Goal: Information Seeking & Learning: Learn about a topic

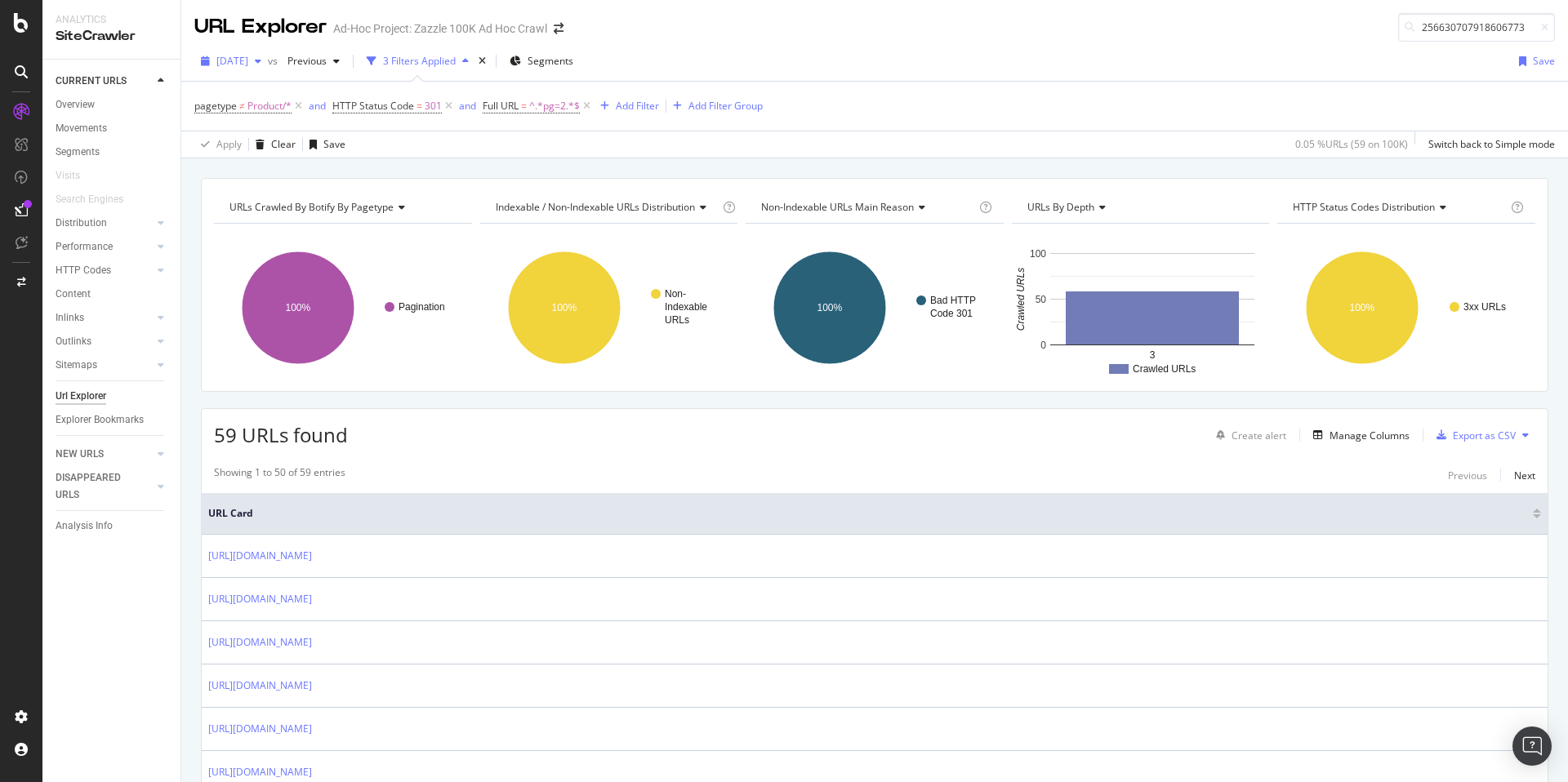
click at [249, 57] on span "[DATE]" at bounding box center [232, 61] width 32 height 14
click at [325, 89] on div "100K URLs" at bounding box center [339, 93] width 48 height 14
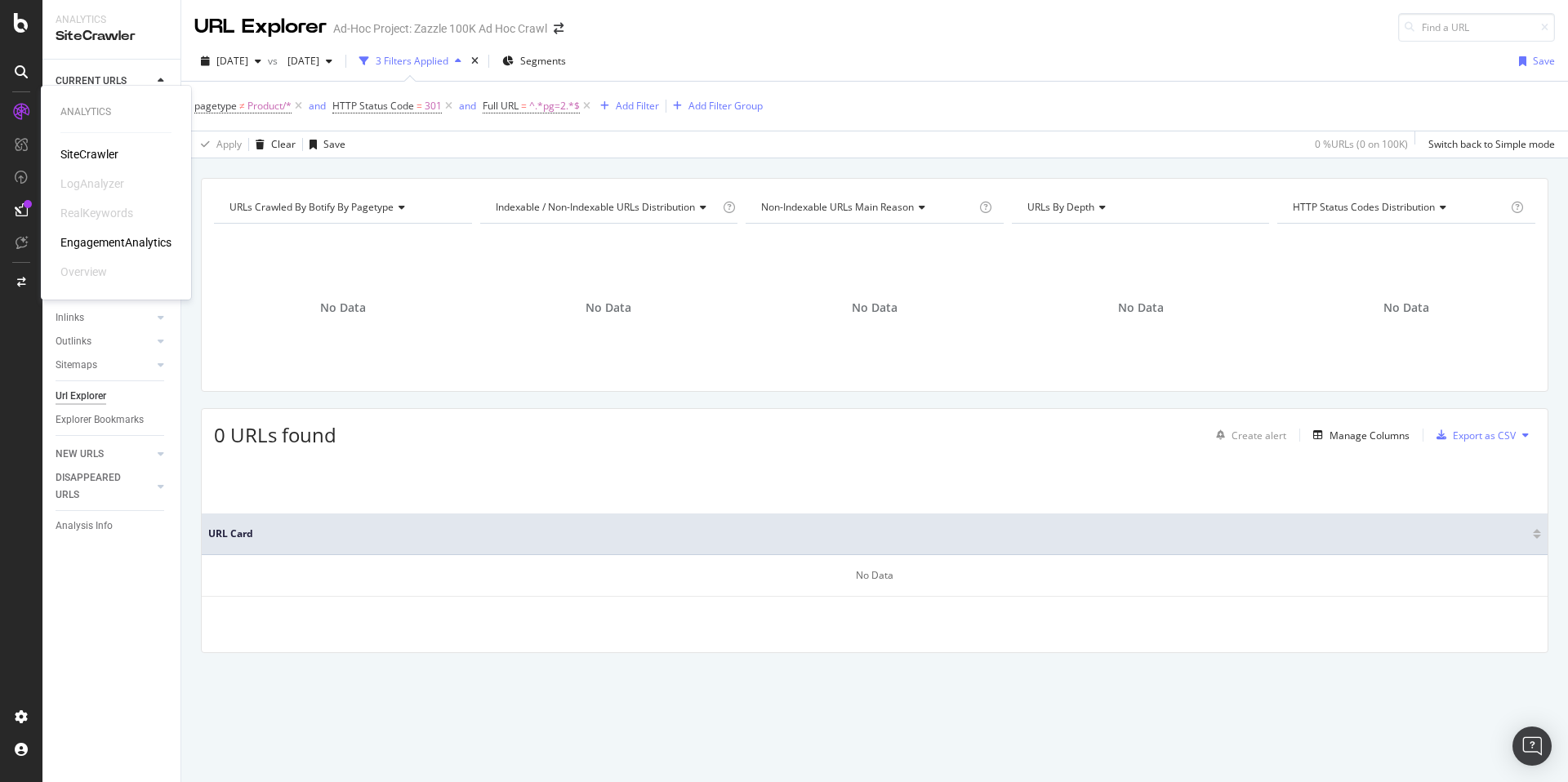
click at [91, 156] on div "SiteCrawler" at bounding box center [89, 154] width 58 height 16
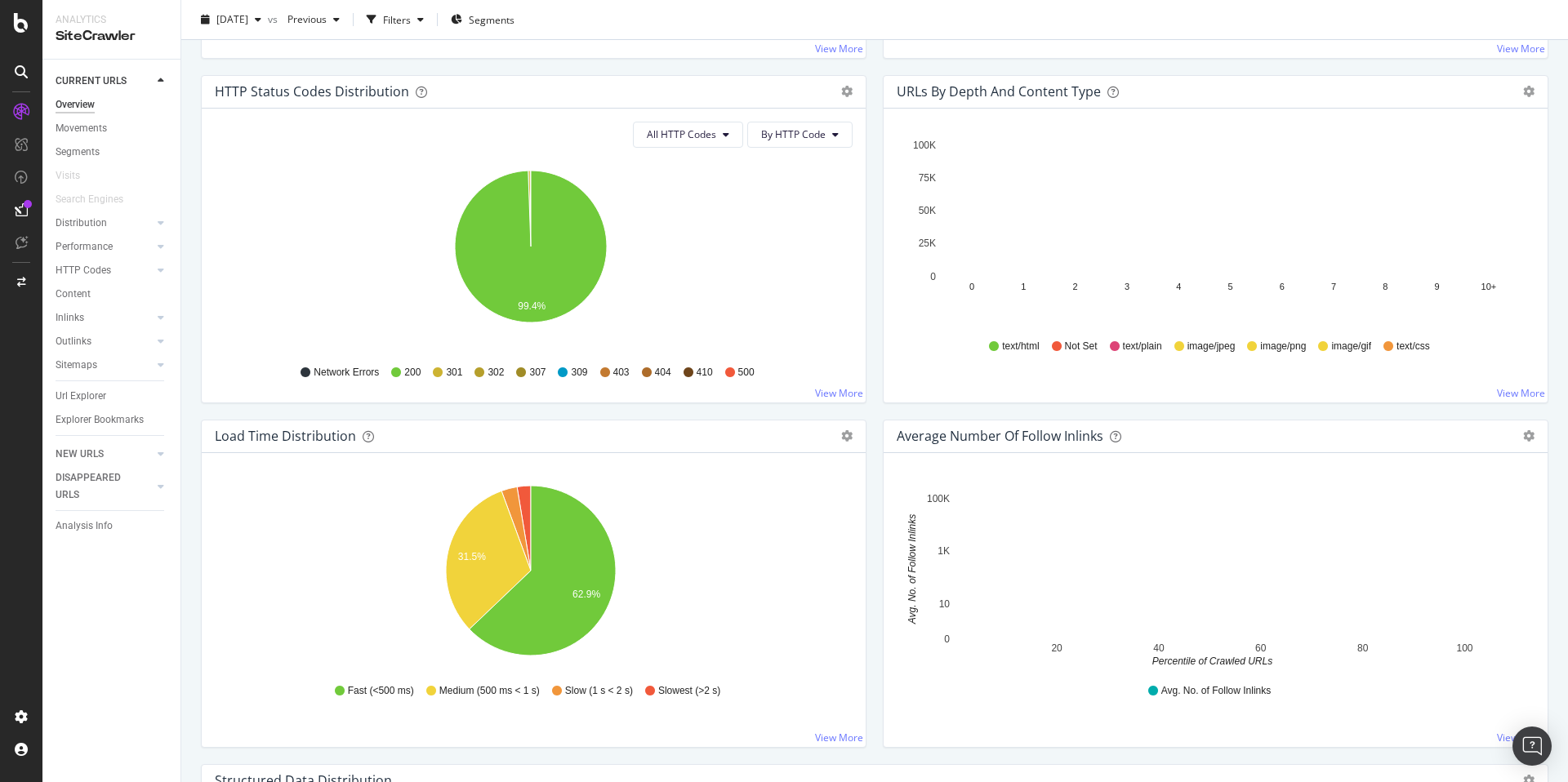
scroll to position [884, 0]
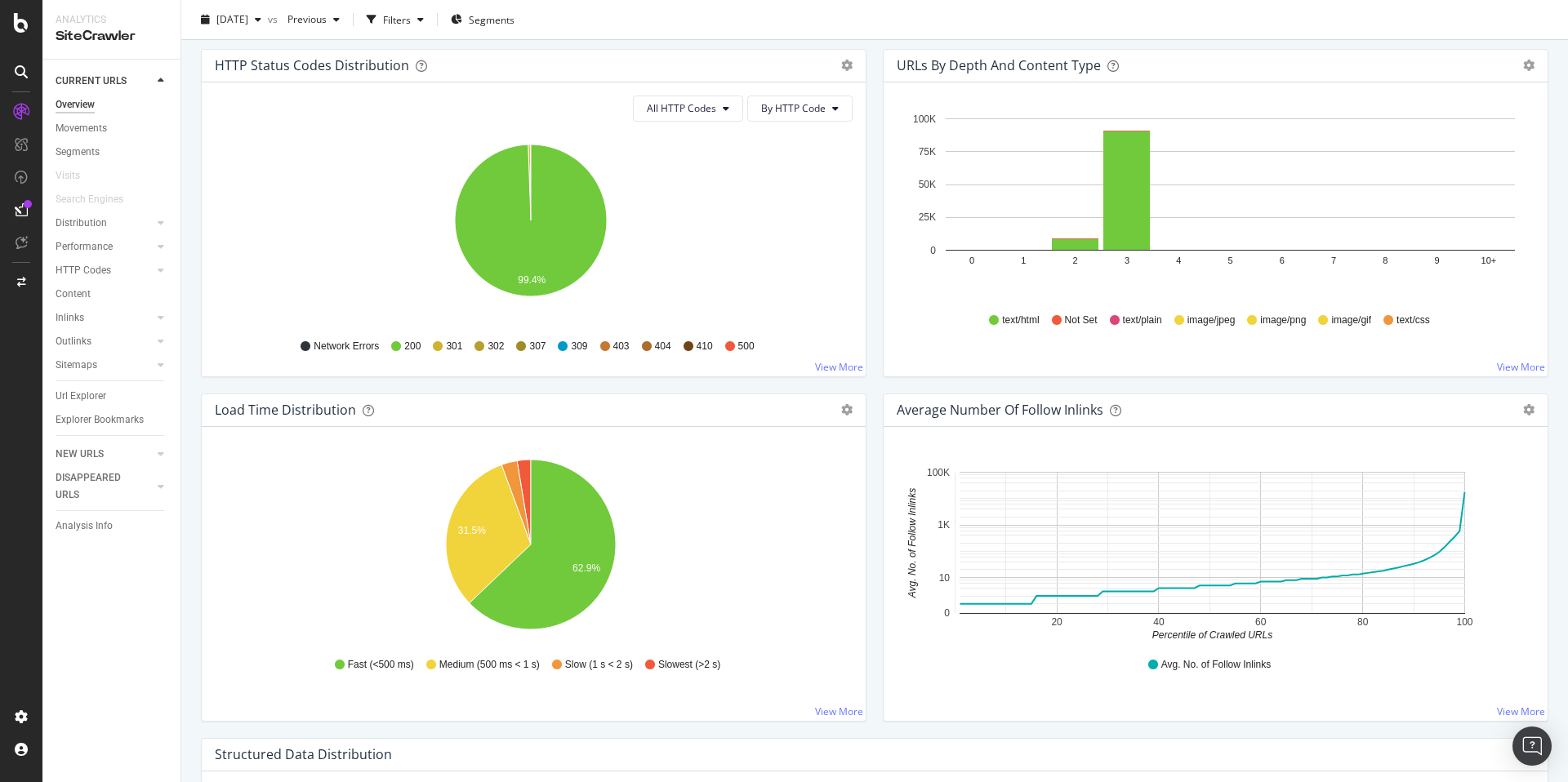
click at [843, 369] on link "View More" at bounding box center [839, 367] width 48 height 14
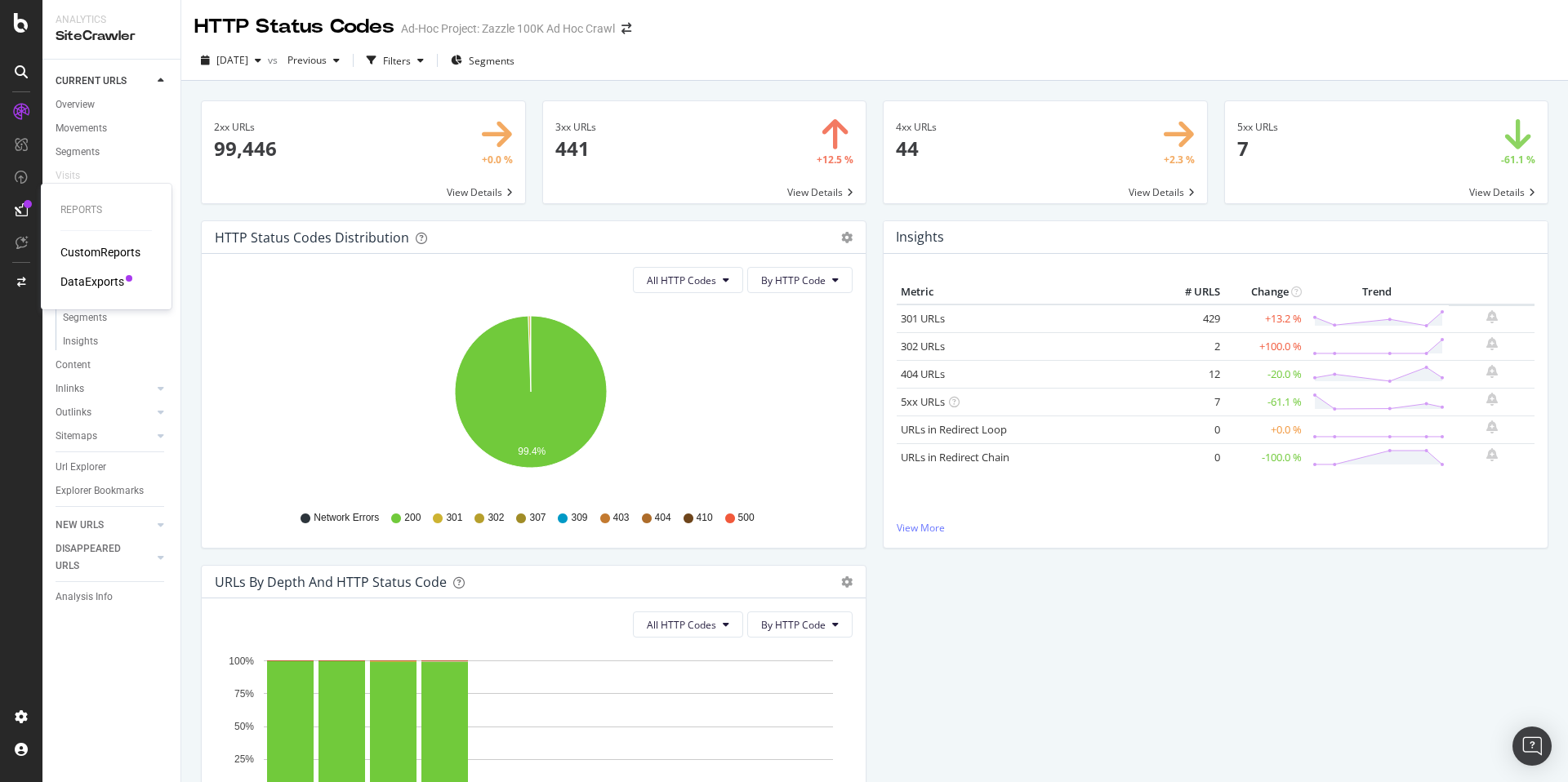
click at [71, 250] on div "CustomReports" at bounding box center [100, 252] width 80 height 16
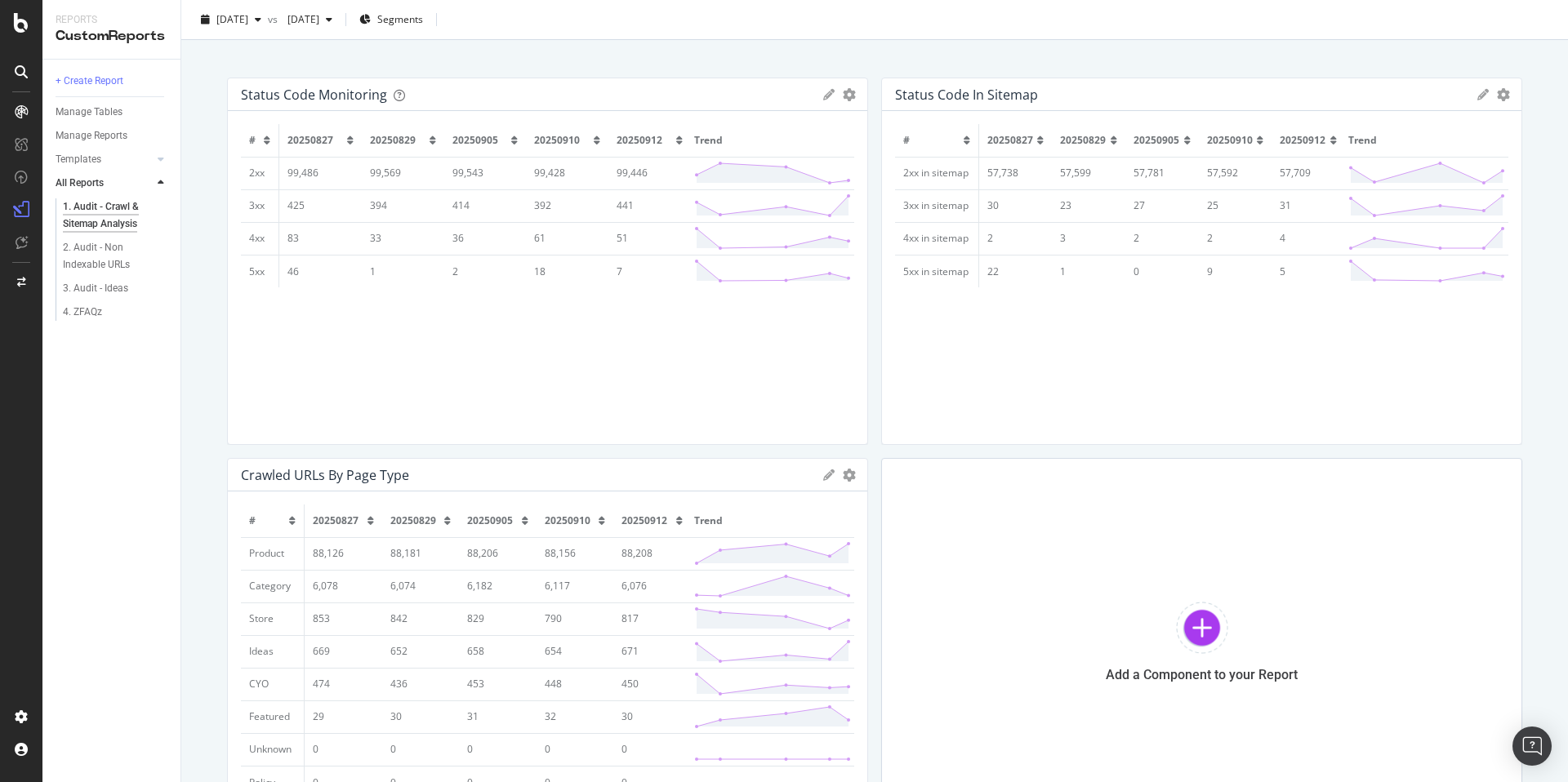
scroll to position [232, 0]
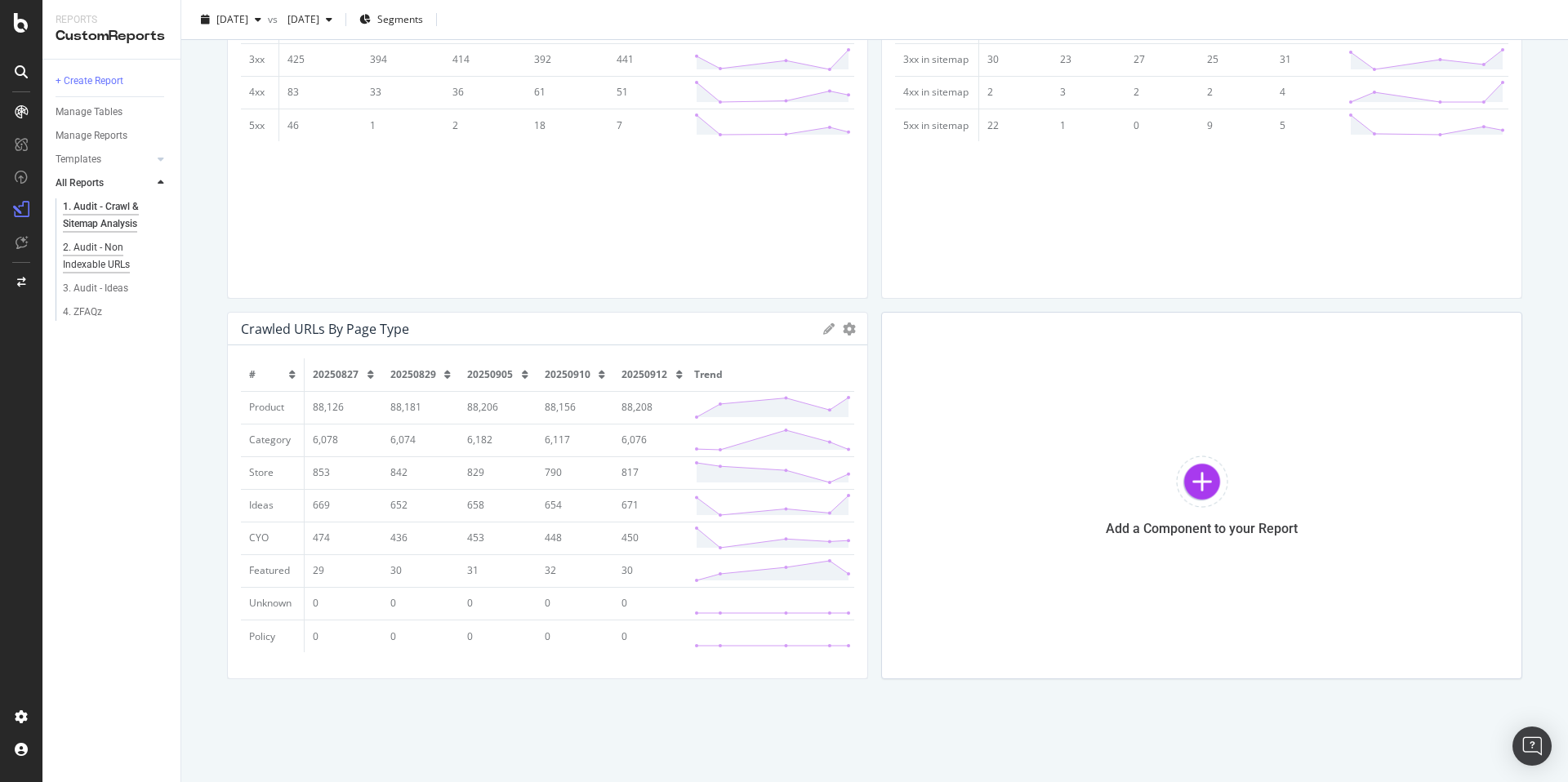
click at [97, 248] on div "2. Audit - Non Indexable URLs" at bounding box center [109, 256] width 94 height 35
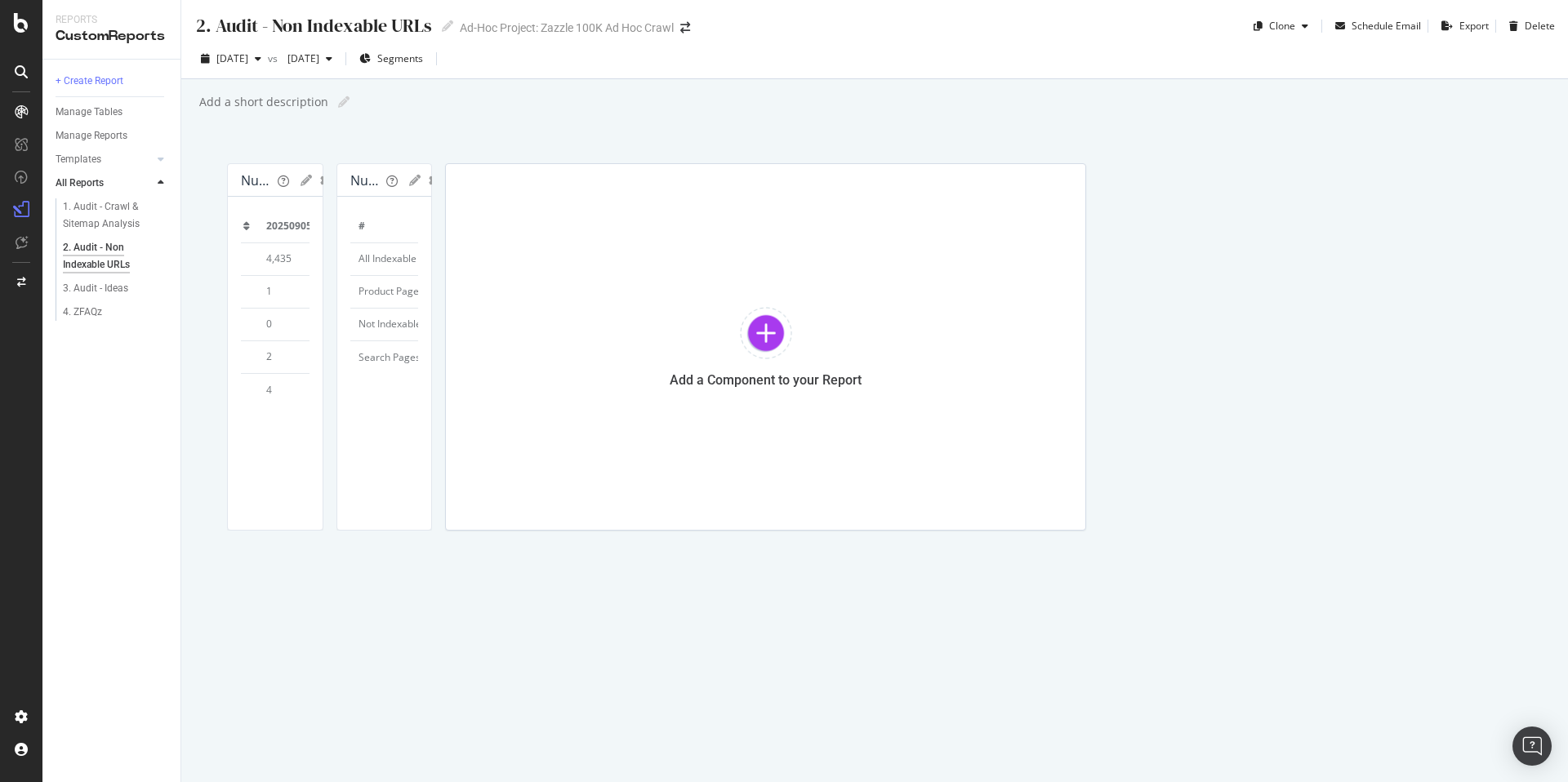
scroll to position [0, 412]
click at [108, 293] on div "3. Audit - Ideas" at bounding box center [95, 288] width 65 height 17
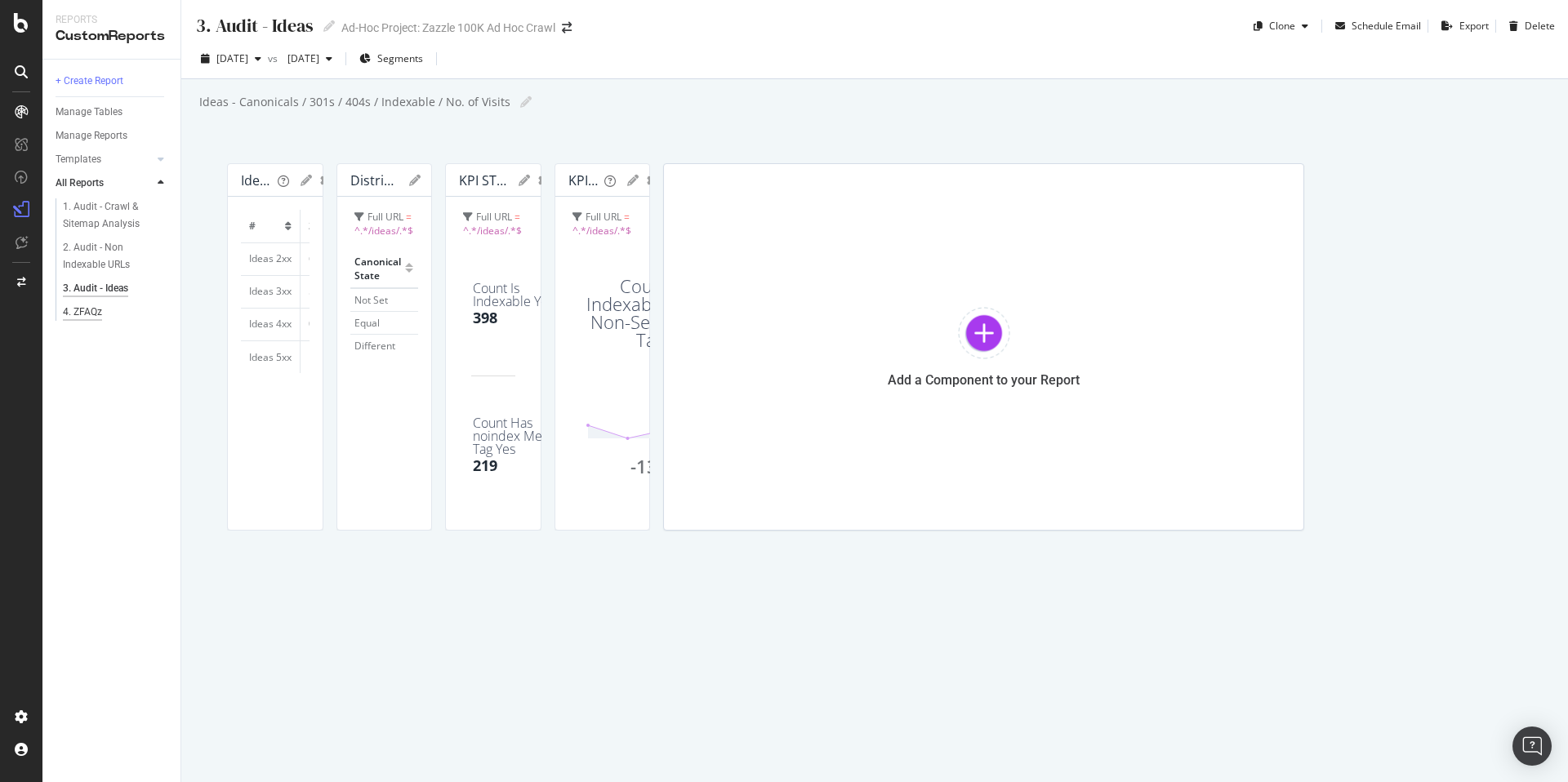
click at [90, 312] on div "4. ZFAQz" at bounding box center [82, 312] width 39 height 17
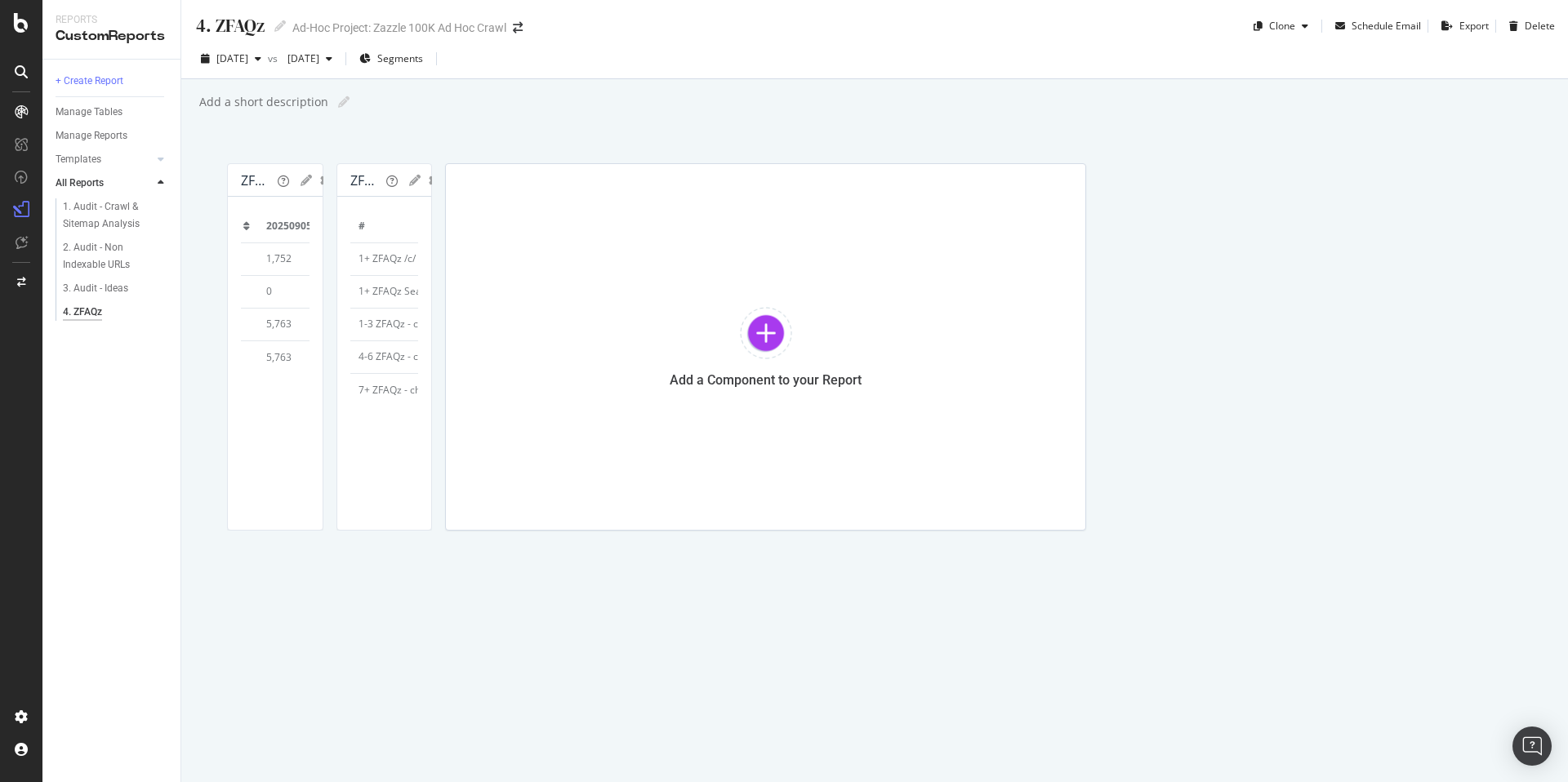
scroll to position [0, 268]
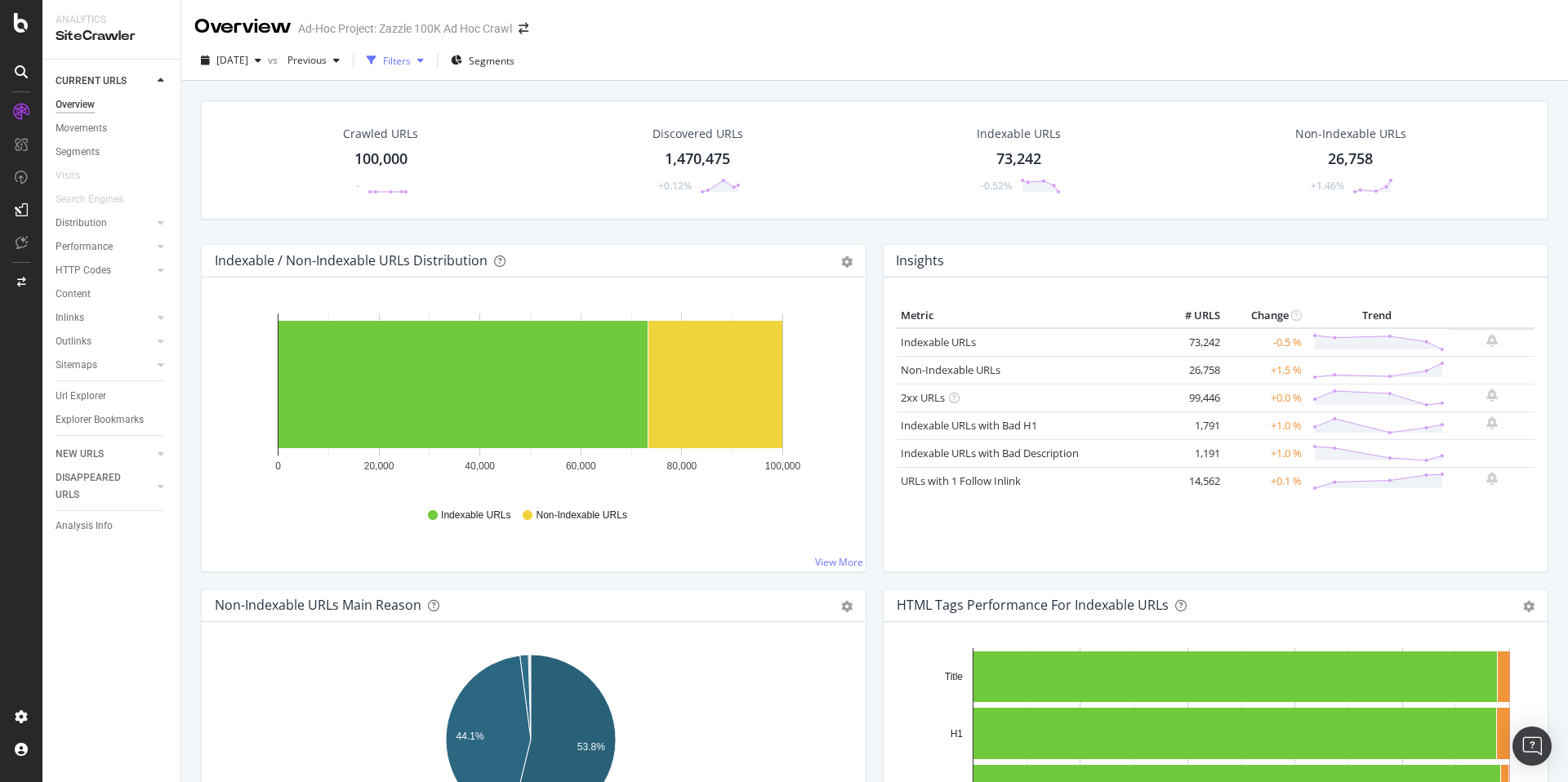
click at [411, 62] on div "Filters" at bounding box center [396, 61] width 28 height 14
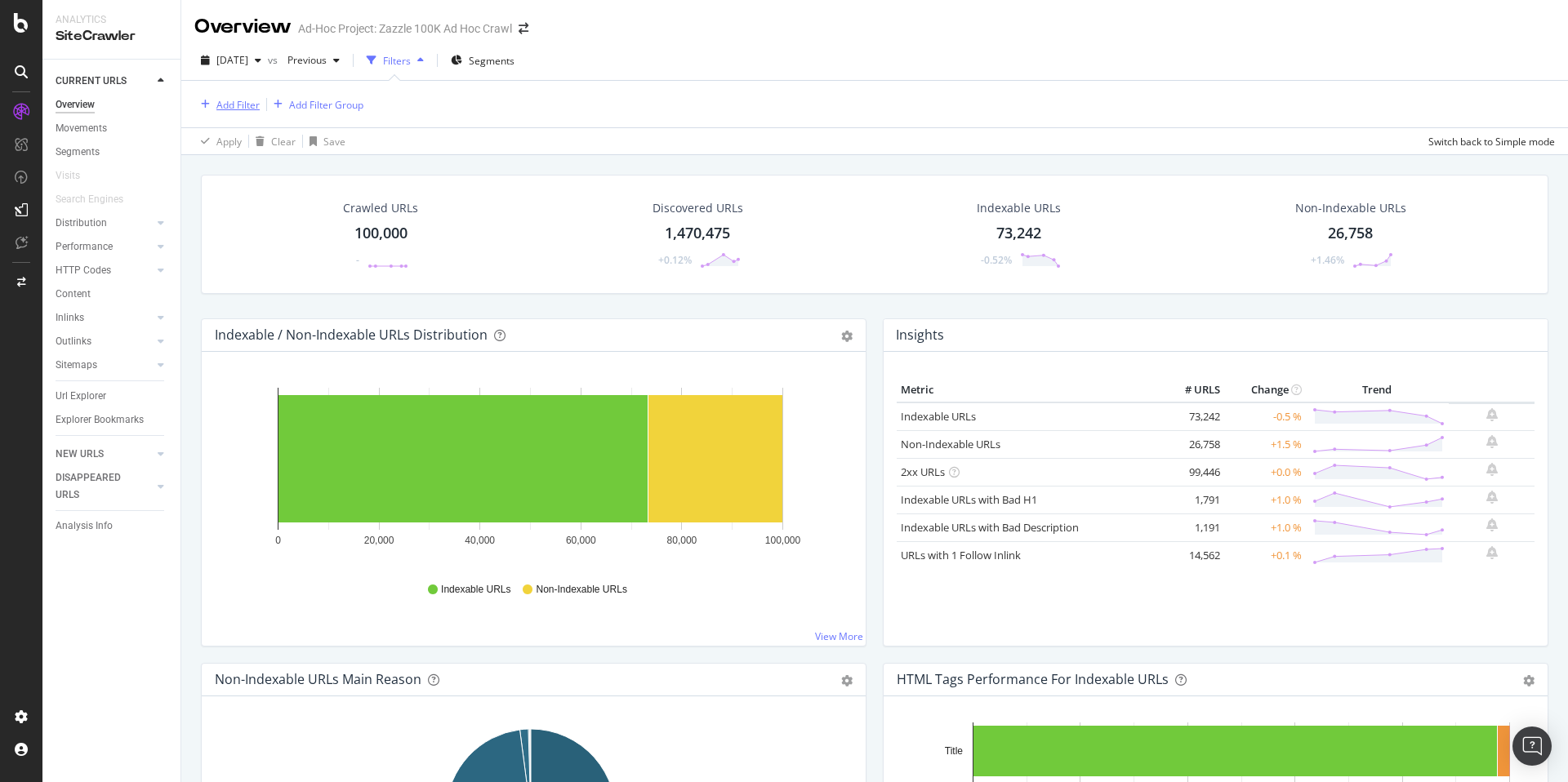
click at [234, 101] on div "Add Filter" at bounding box center [238, 105] width 43 height 14
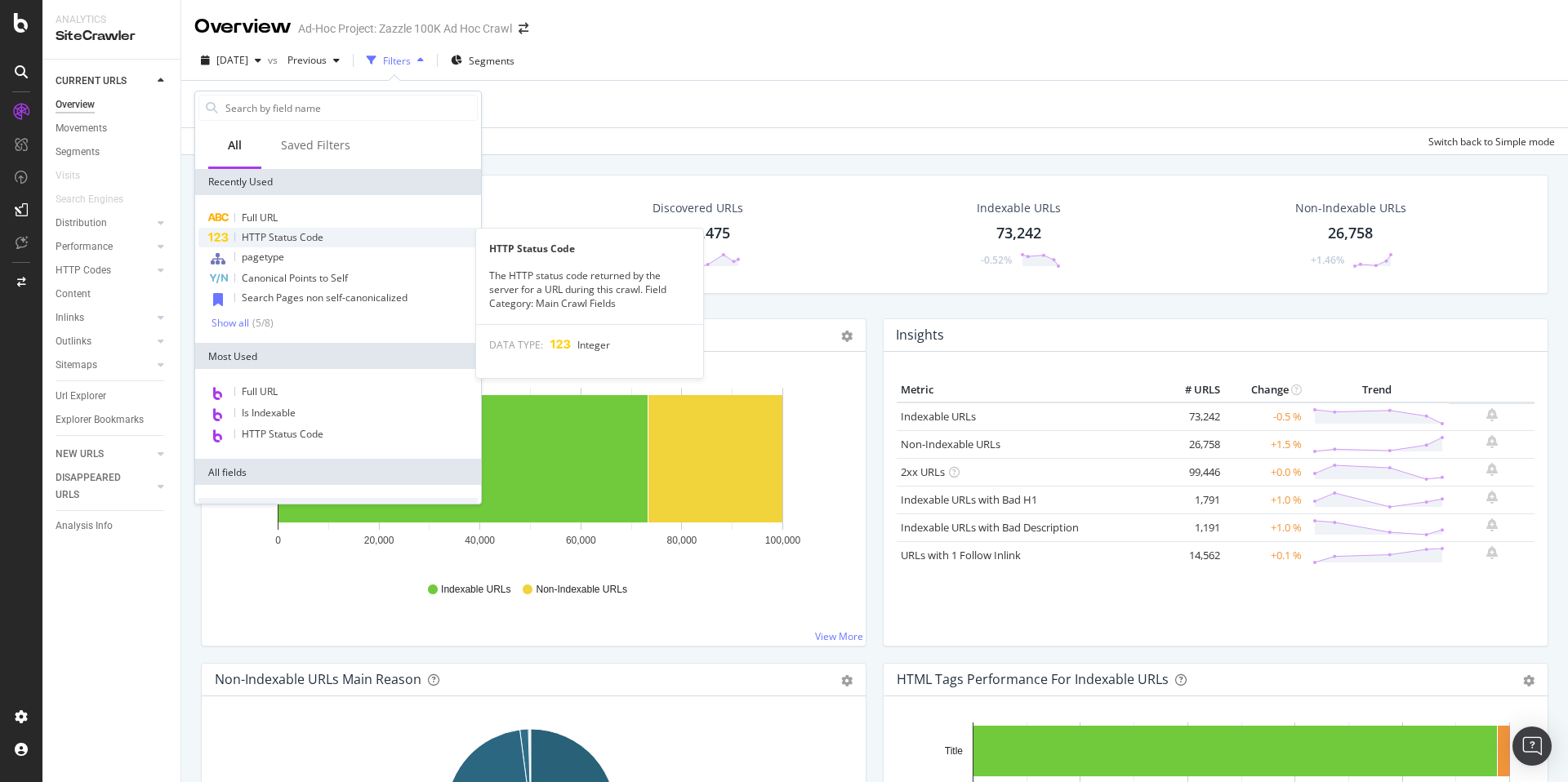
click at [329, 242] on div "HTTP Status Code" at bounding box center [338, 237] width 279 height 19
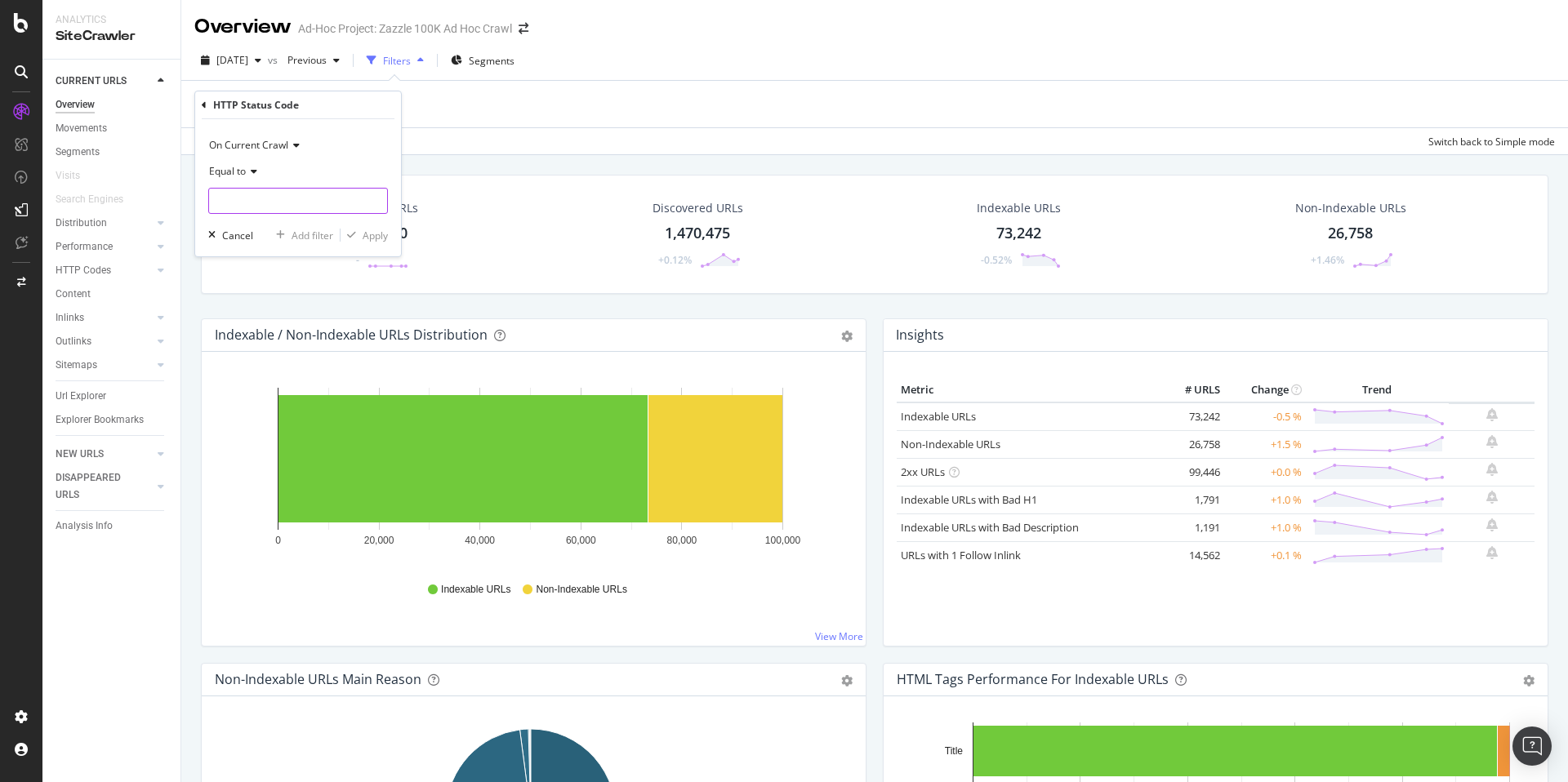
click at [292, 199] on input "number" at bounding box center [298, 200] width 180 height 26
click at [281, 239] on span "301" at bounding box center [277, 239] width 128 height 14
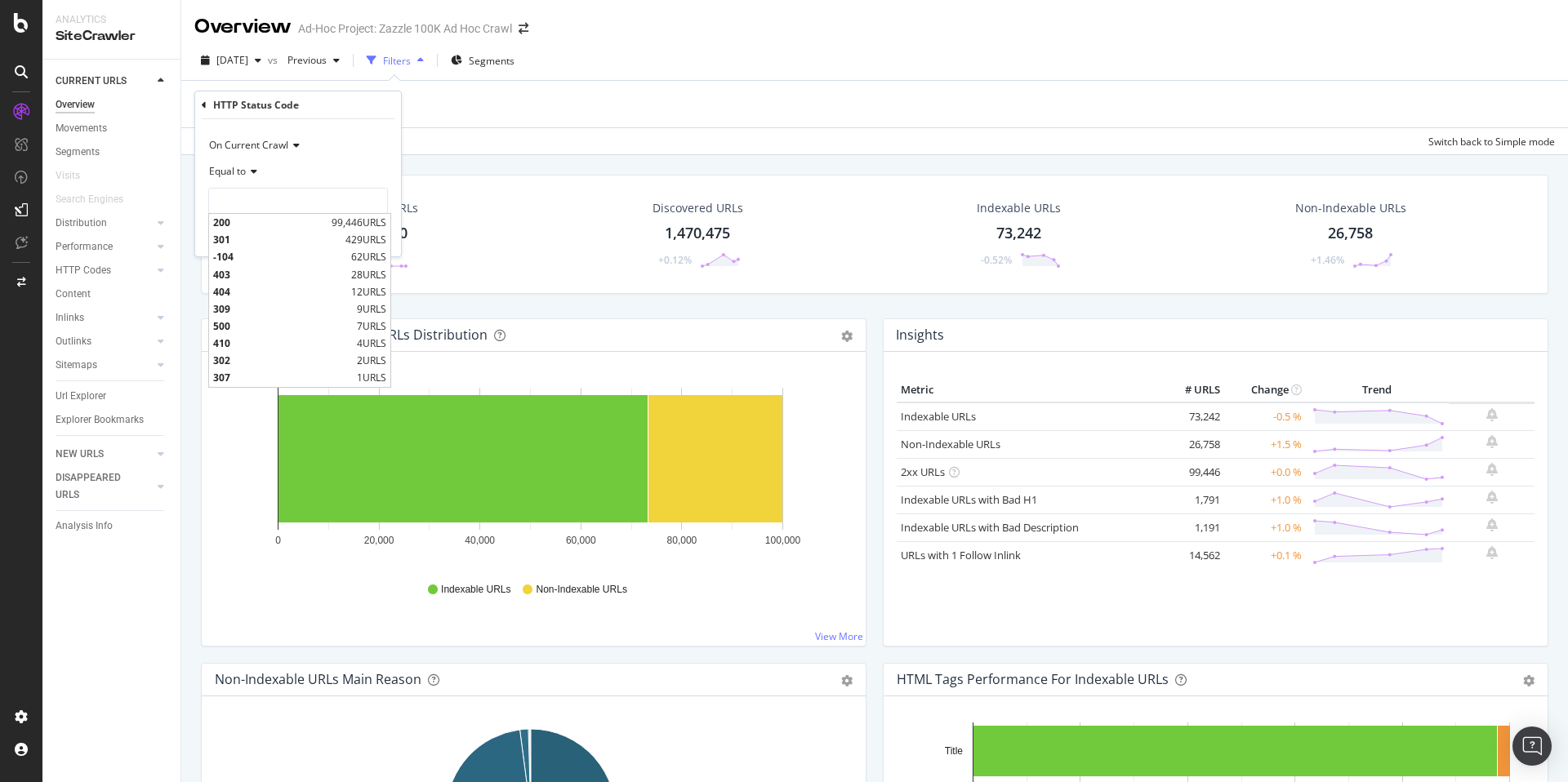
type input "301"
click at [289, 235] on div "button" at bounding box center [281, 235] width 22 height 10
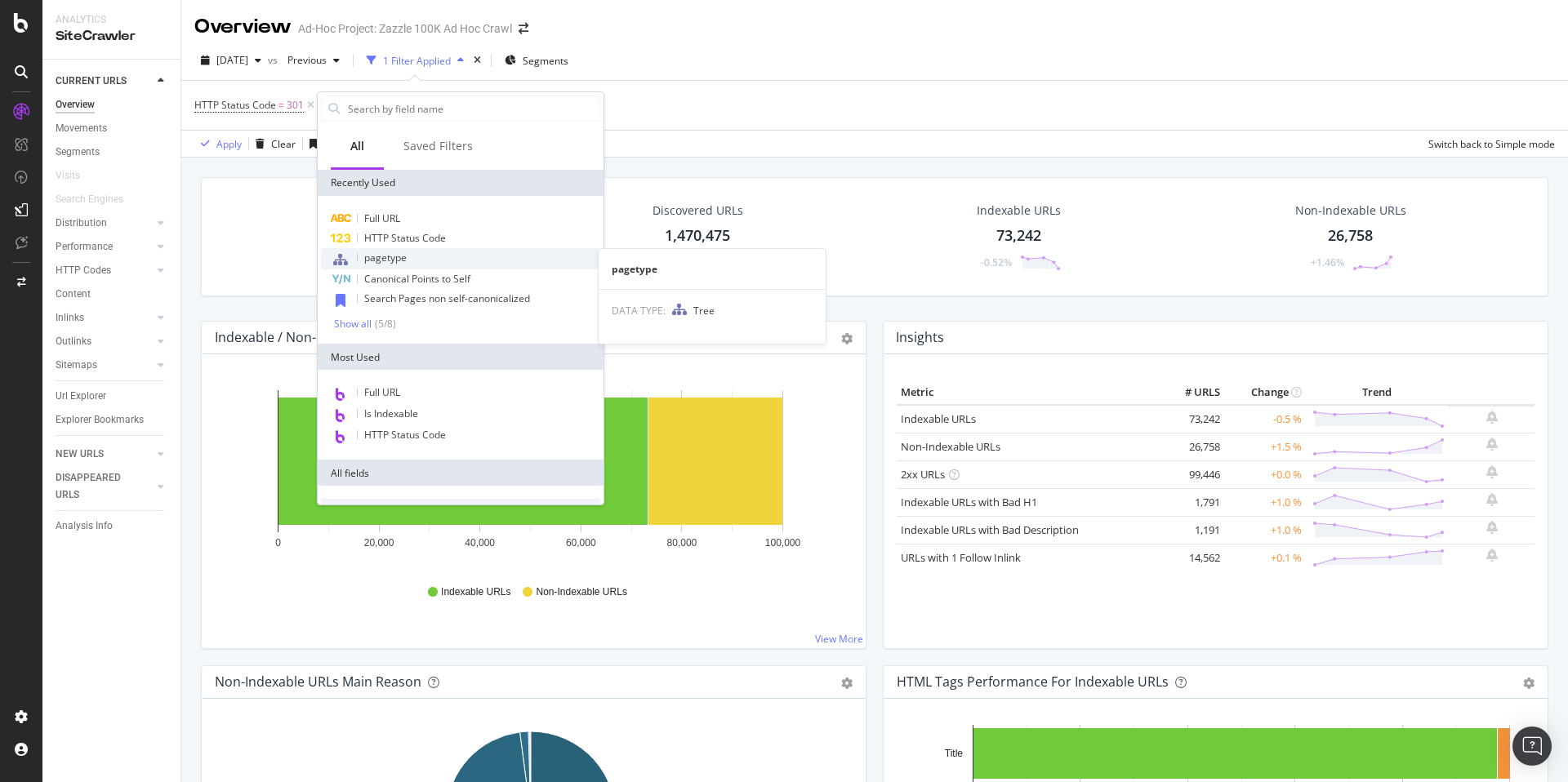
click at [432, 254] on div "pagetype" at bounding box center [461, 259] width 279 height 21
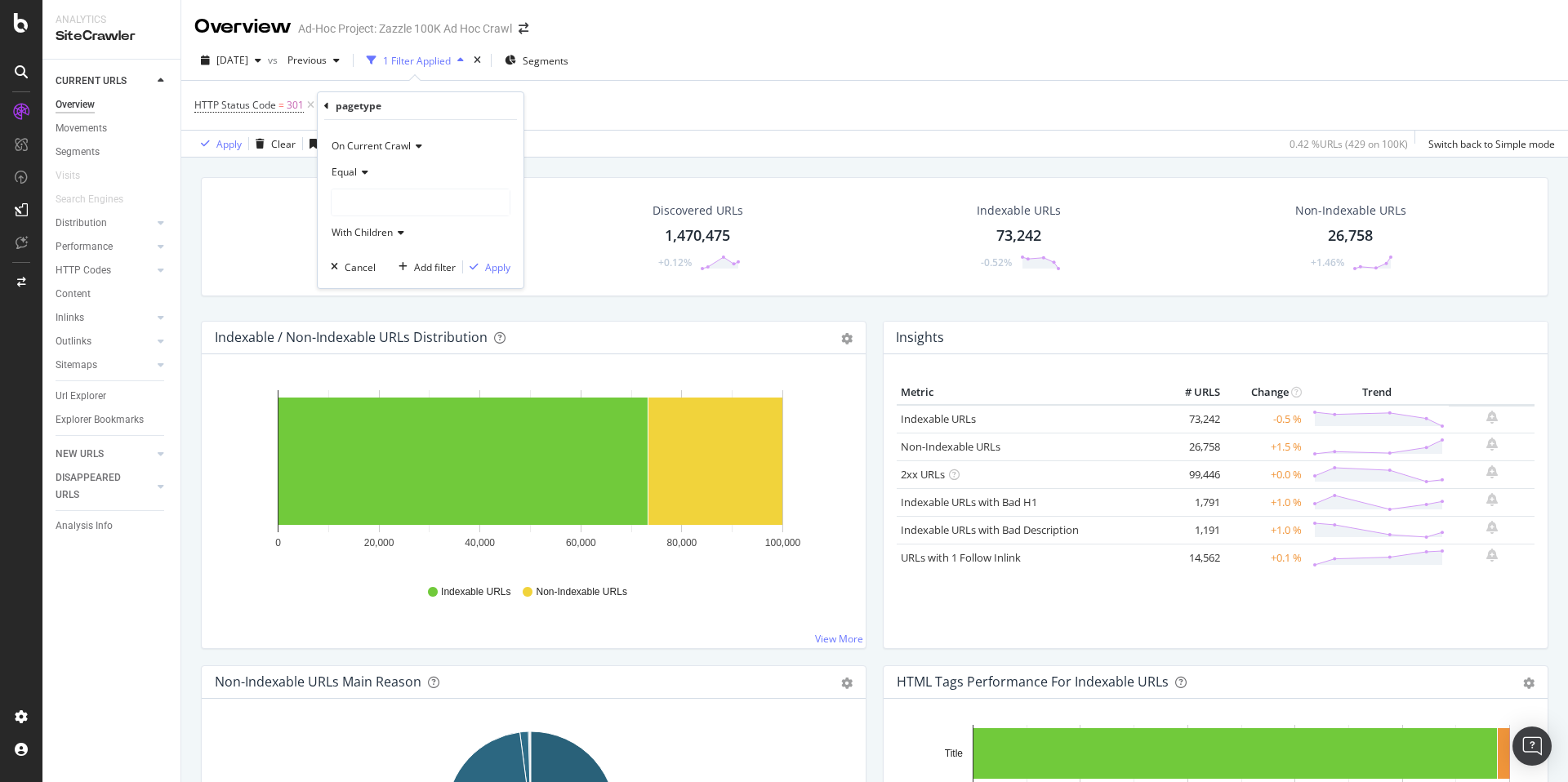
click at [412, 195] on div at bounding box center [420, 202] width 178 height 26
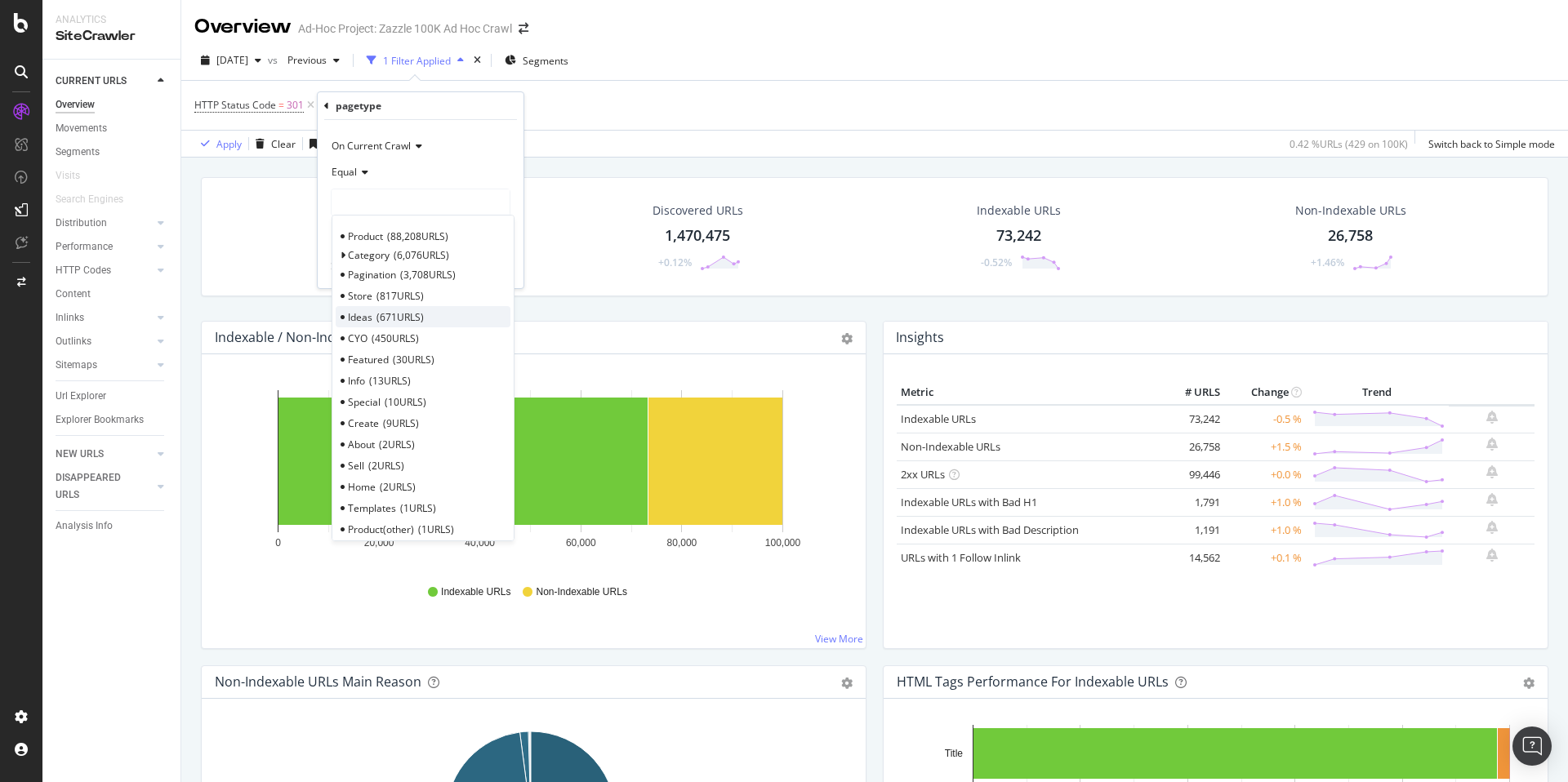
click at [407, 315] on span "671 URLS" at bounding box center [400, 317] width 47 height 14
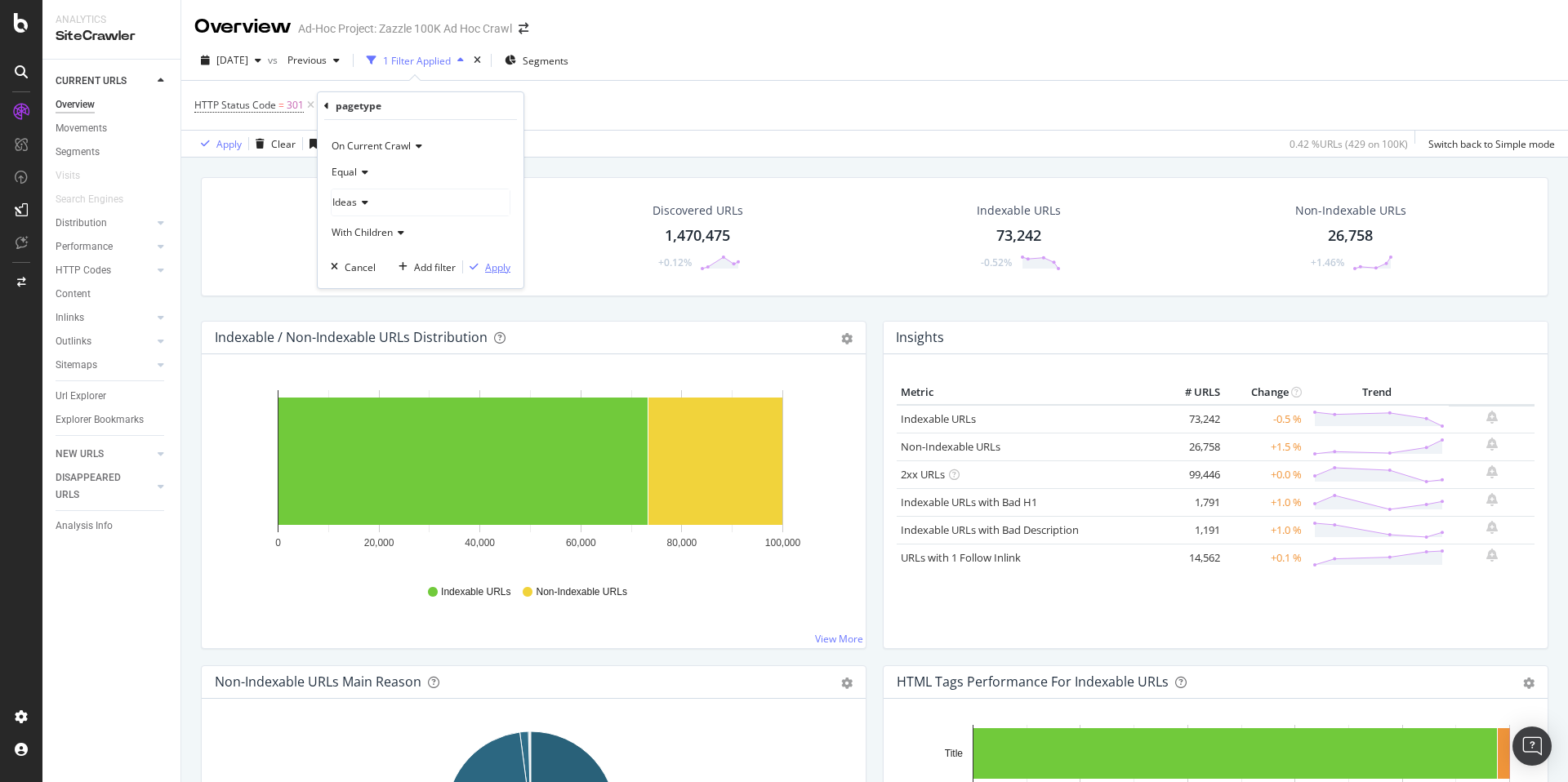
click at [474, 270] on icon "button" at bounding box center [473, 267] width 9 height 10
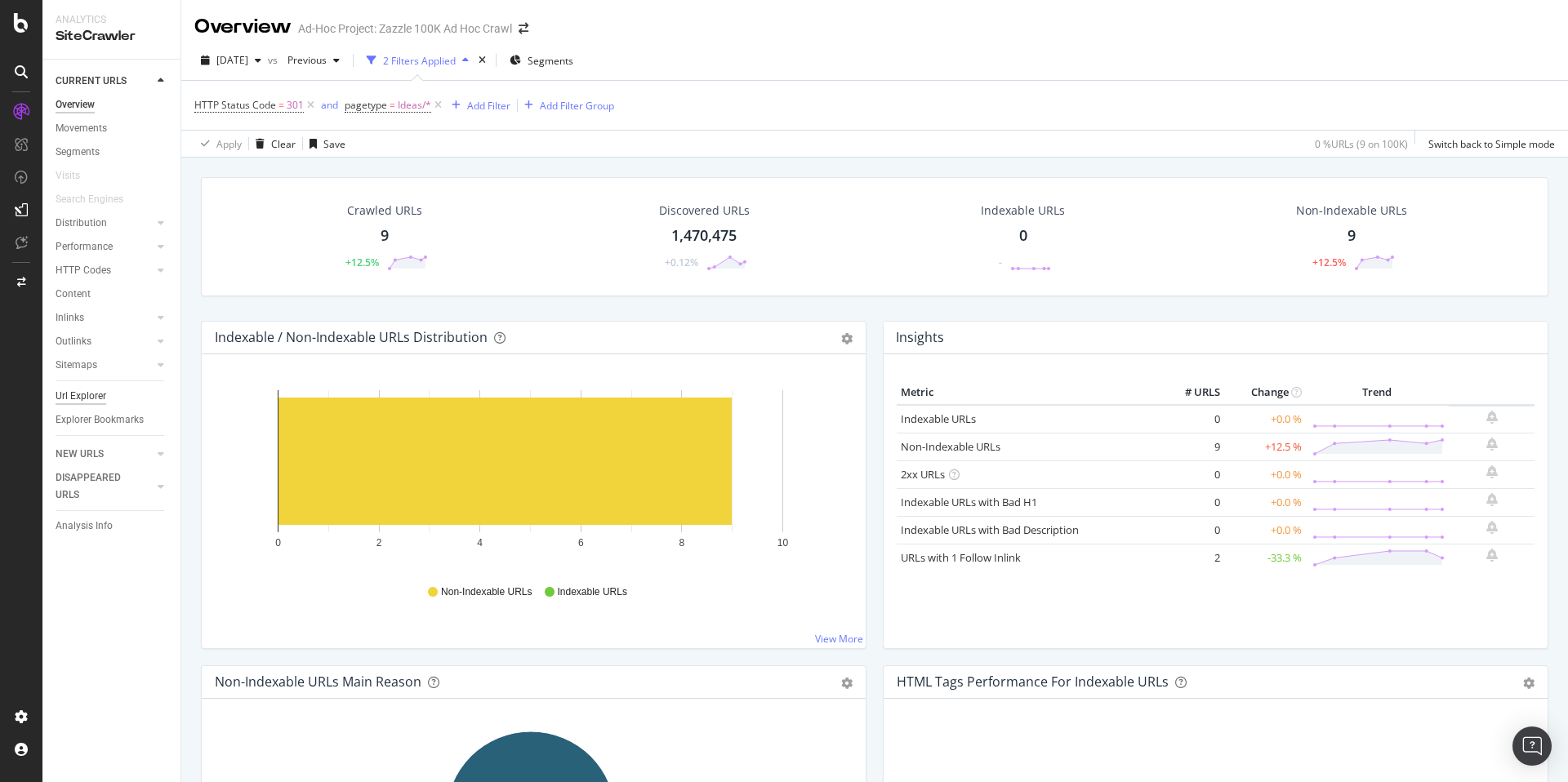
click at [98, 391] on div "Url Explorer" at bounding box center [81, 396] width 51 height 17
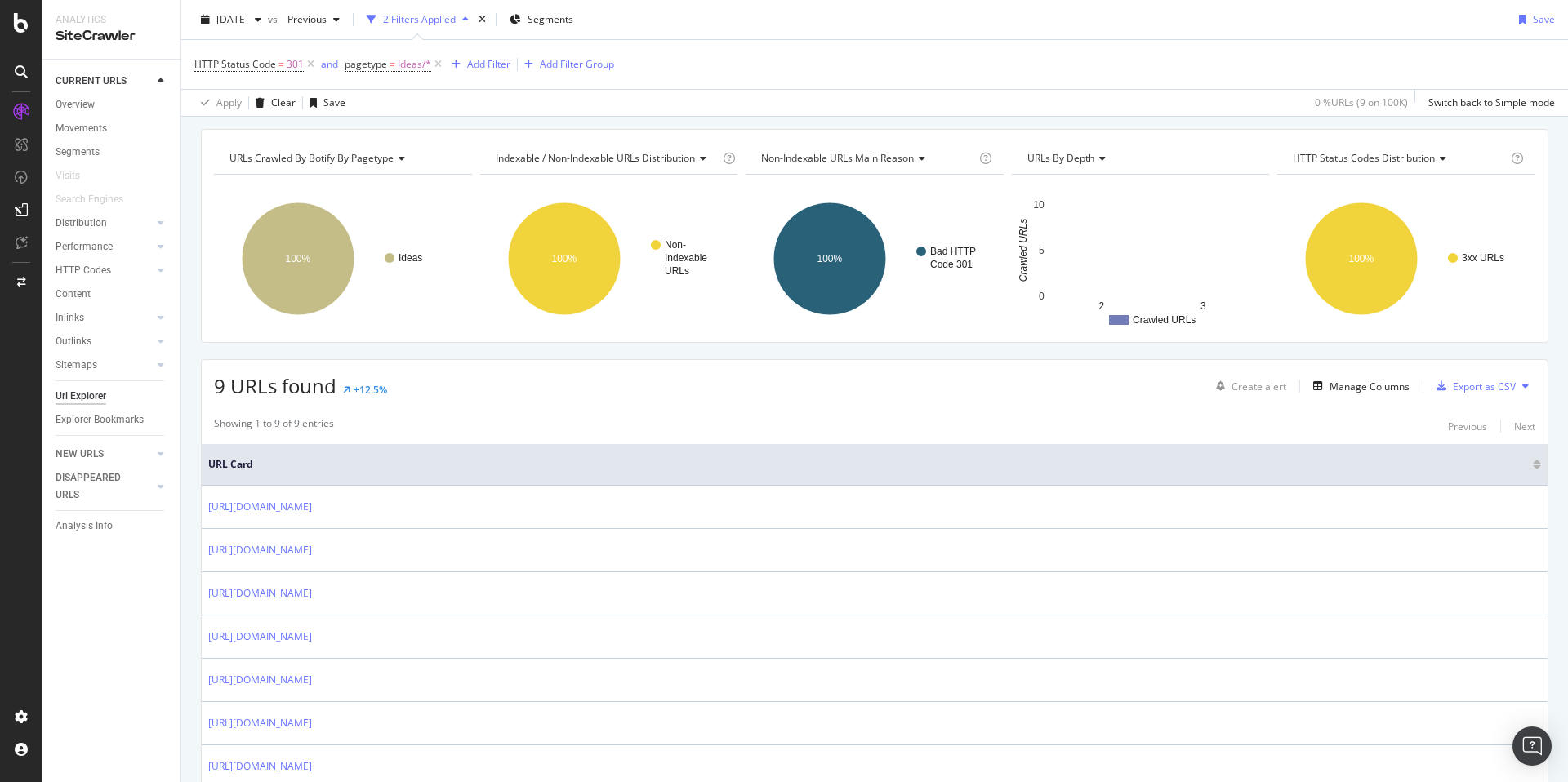
scroll to position [236, 0]
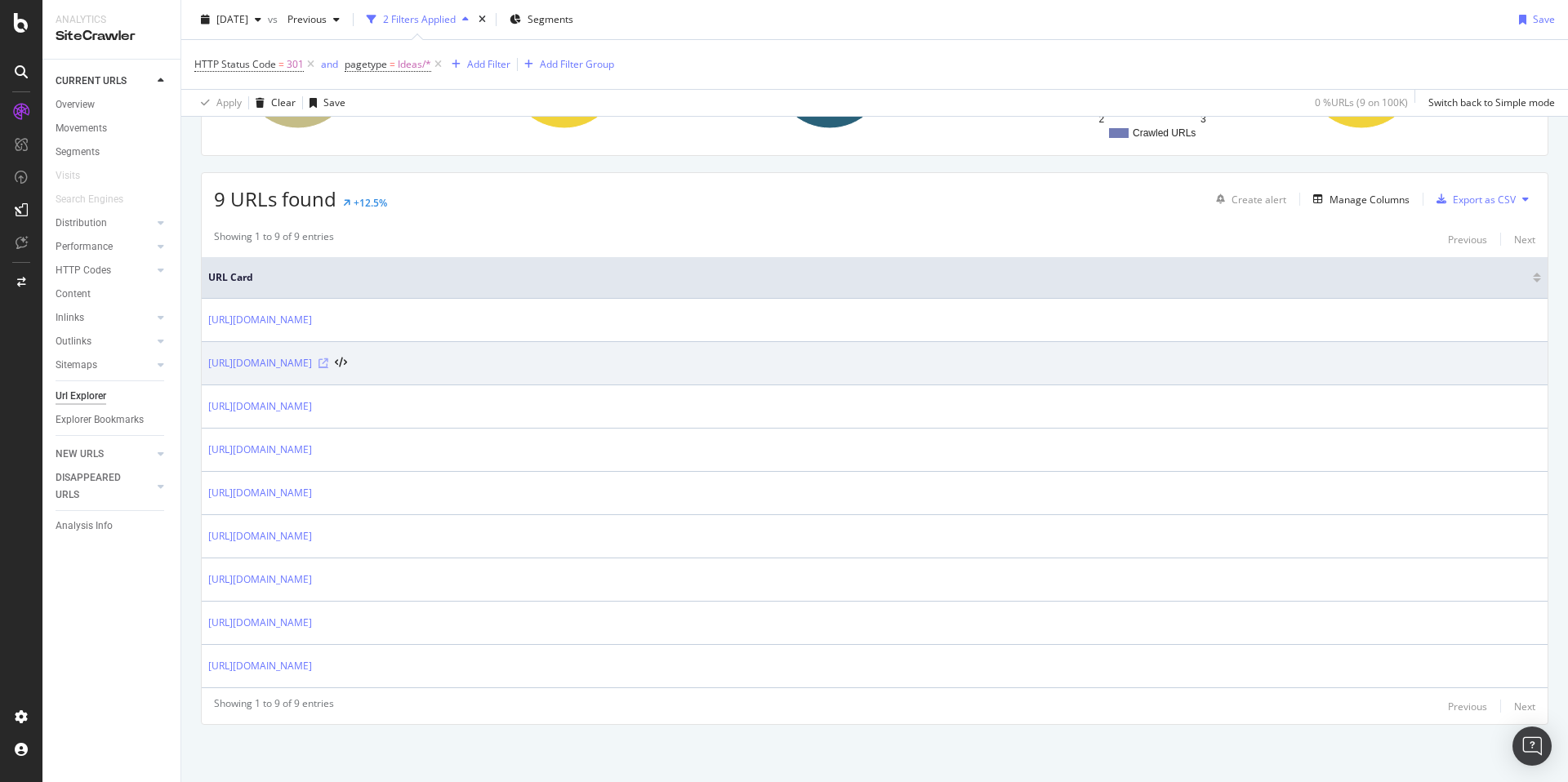
click at [328, 360] on icon at bounding box center [324, 364] width 10 height 10
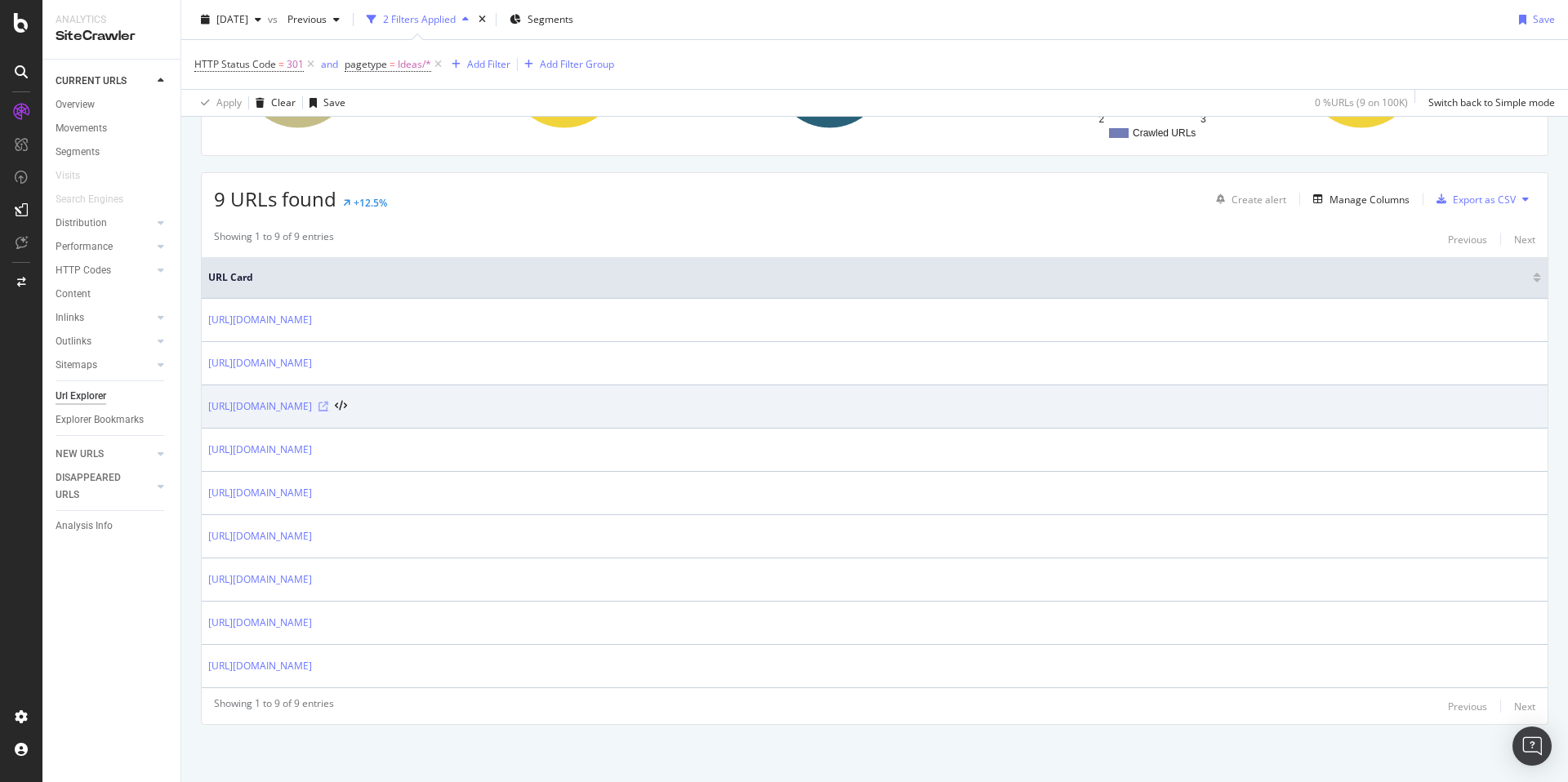
click at [328, 405] on icon at bounding box center [324, 407] width 10 height 10
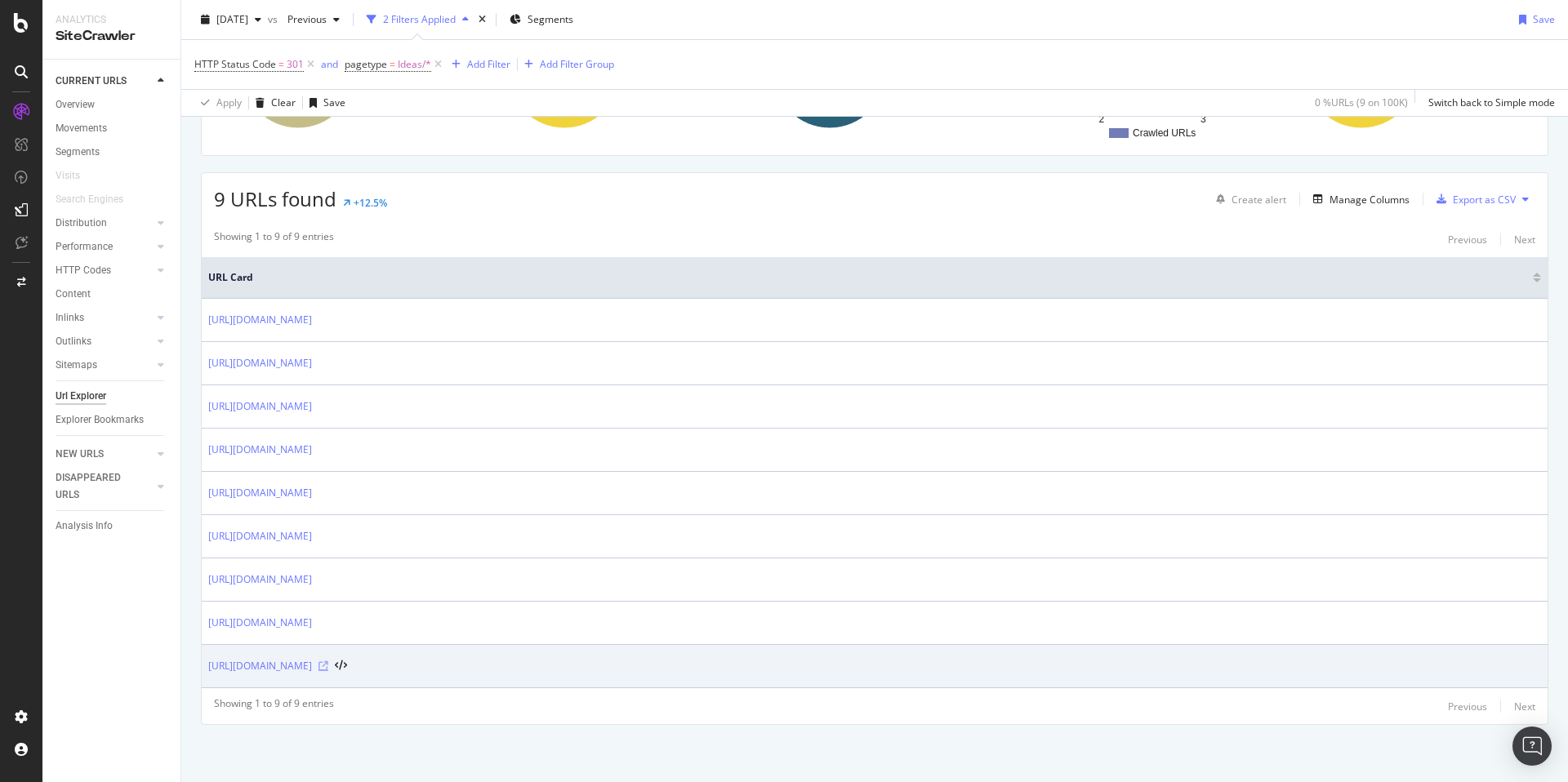
click at [328, 664] on icon at bounding box center [324, 666] width 10 height 10
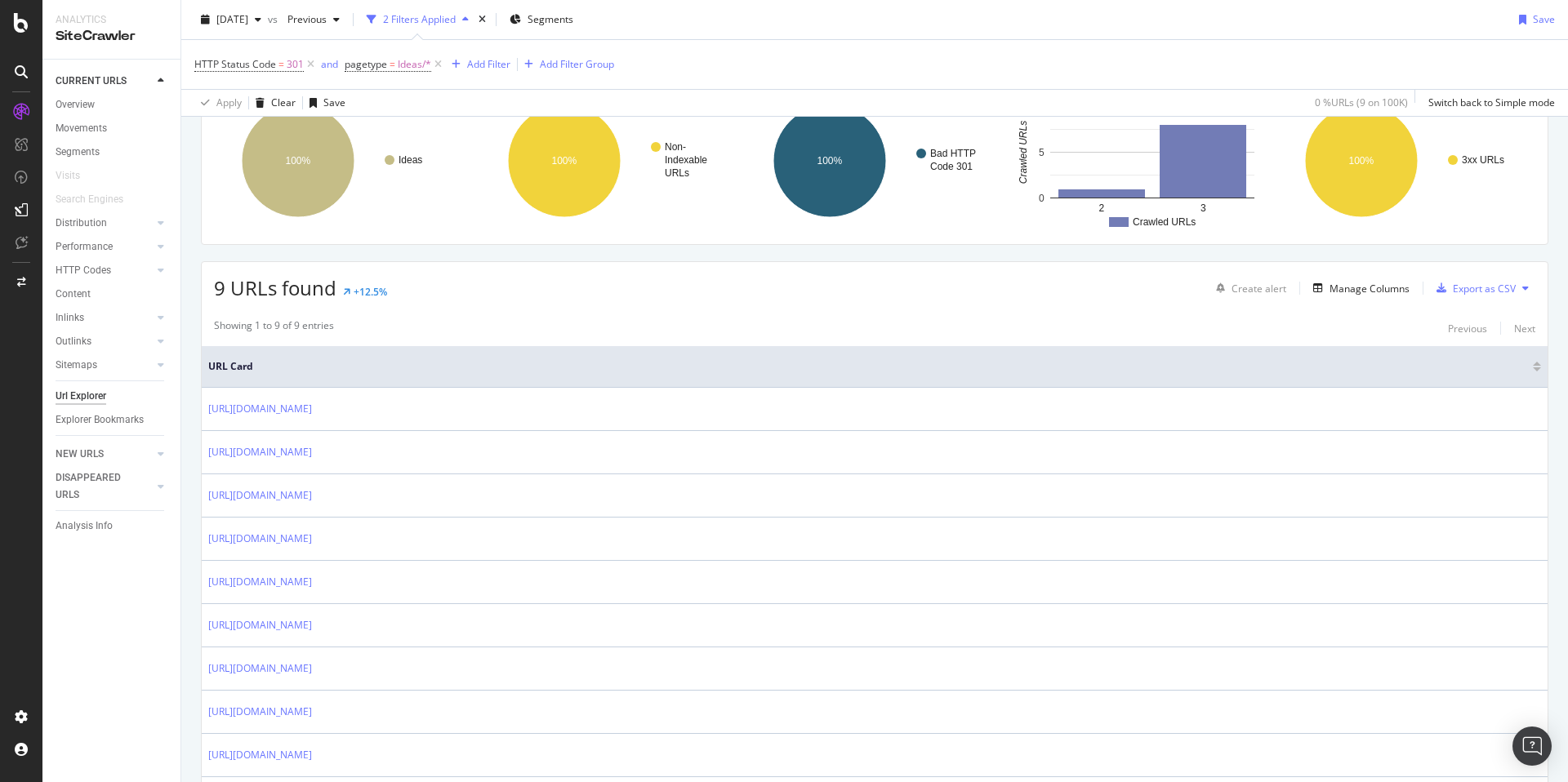
scroll to position [76, 0]
